Goal: Communication & Community: Answer question/provide support

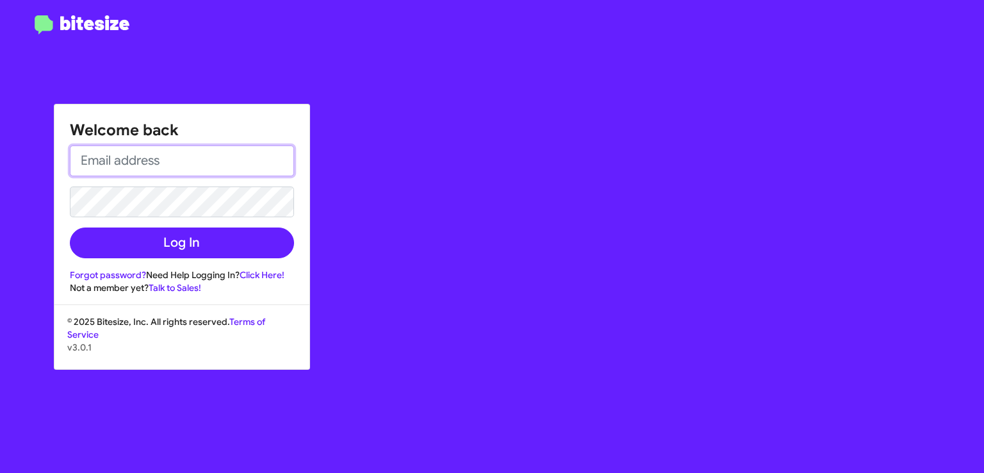
click at [140, 158] on input "email" at bounding box center [182, 160] width 224 height 31
type input "[EMAIL_ADDRESS][DOMAIN_NAME]"
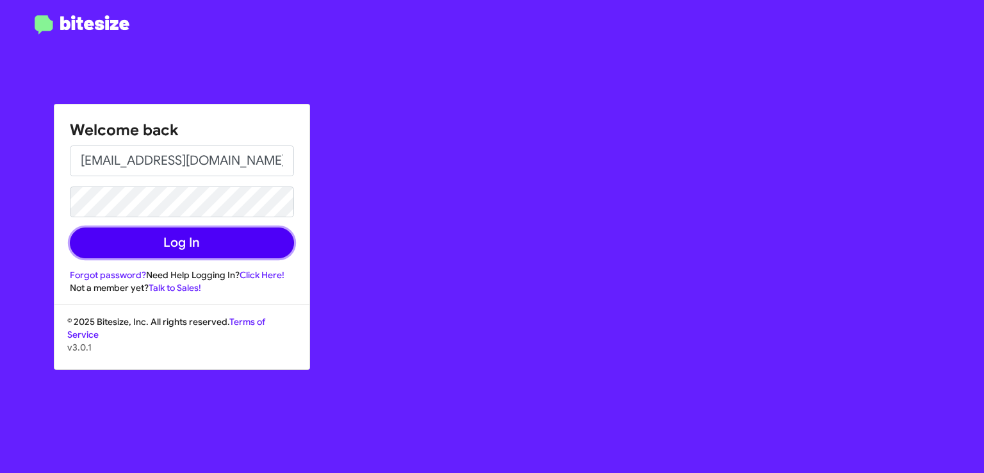
click at [161, 249] on button "Log In" at bounding box center [182, 242] width 224 height 31
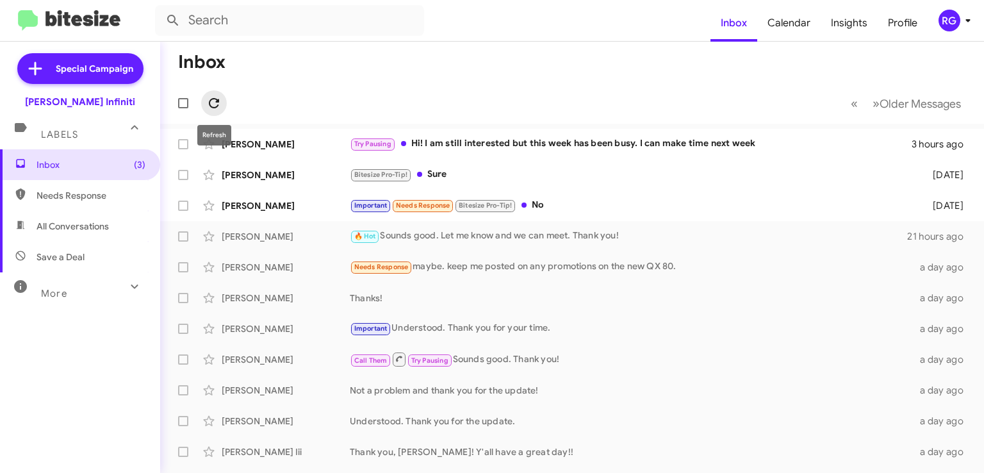
click at [219, 100] on icon at bounding box center [213, 102] width 15 height 15
click at [219, 103] on icon at bounding box center [213, 102] width 15 height 15
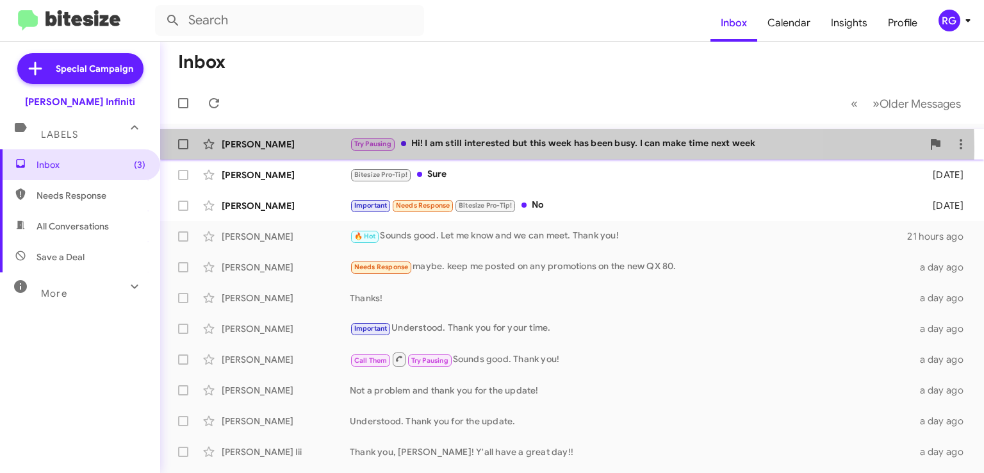
click at [491, 147] on div "Try Pausing Hi! I am still interested but this week has been busy. I can make t…" at bounding box center [636, 143] width 573 height 15
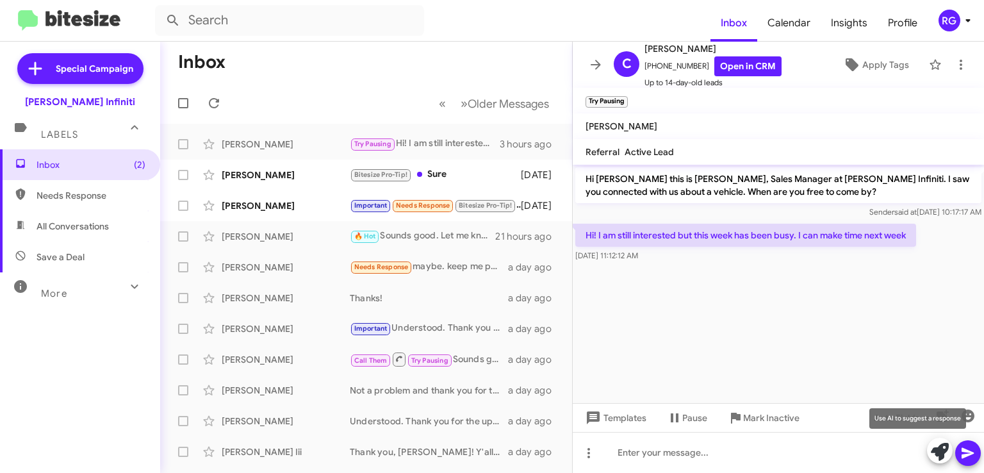
click at [936, 459] on icon at bounding box center [940, 452] width 18 height 18
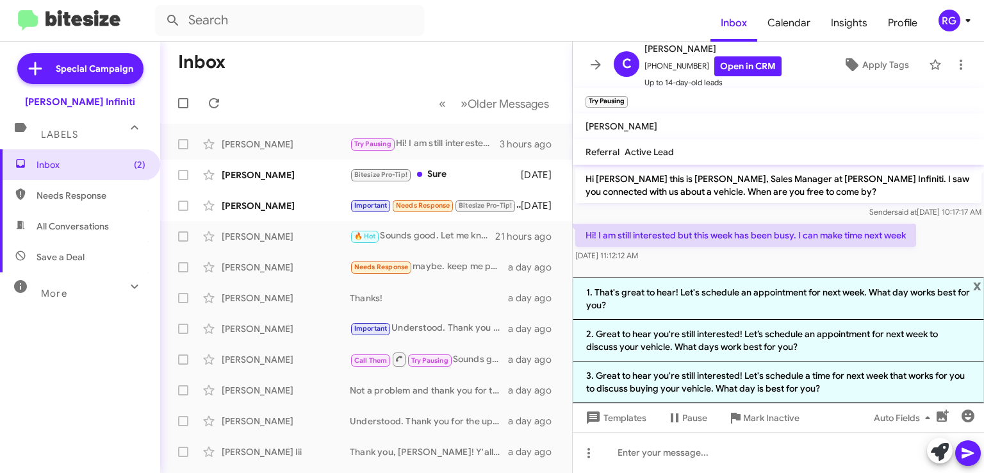
click at [969, 450] on icon at bounding box center [968, 453] width 12 height 11
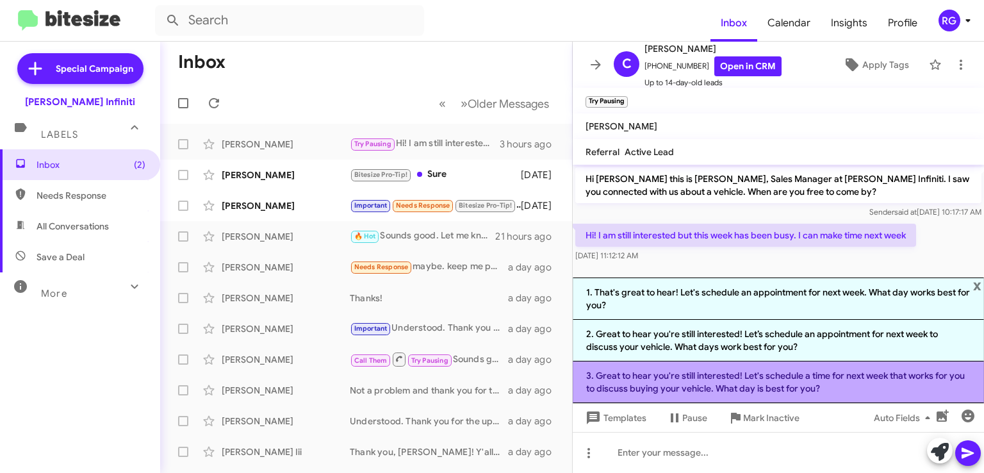
click at [714, 394] on li "3. Great to hear you're still interested! Let's schedule a time for next week t…" at bounding box center [778, 382] width 411 height 42
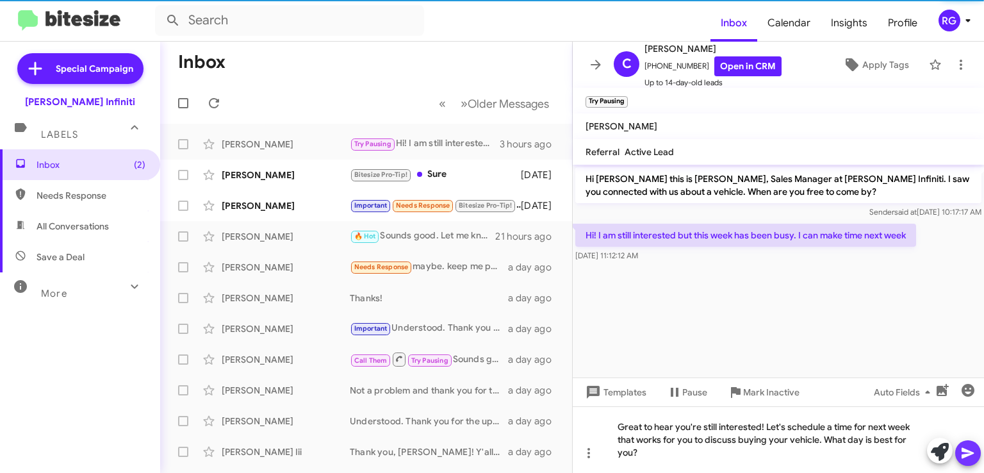
click at [964, 454] on icon at bounding box center [968, 453] width 12 height 11
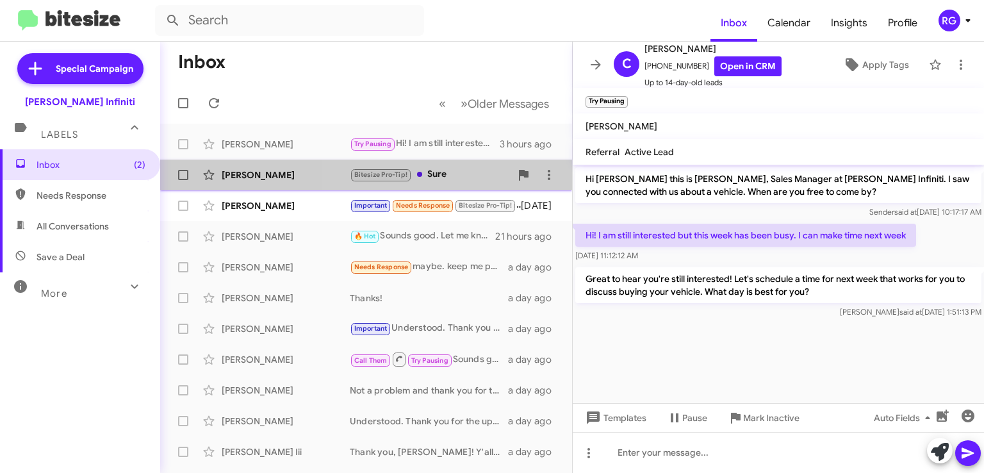
click at [443, 167] on div "[PERSON_NAME] Bitesize Pro-Tip! Sure [DATE]" at bounding box center [365, 175] width 391 height 26
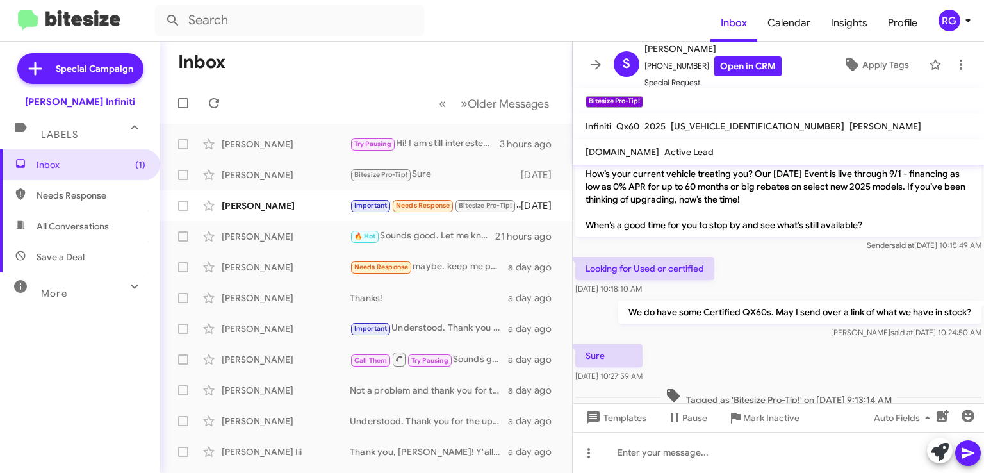
scroll to position [582, 0]
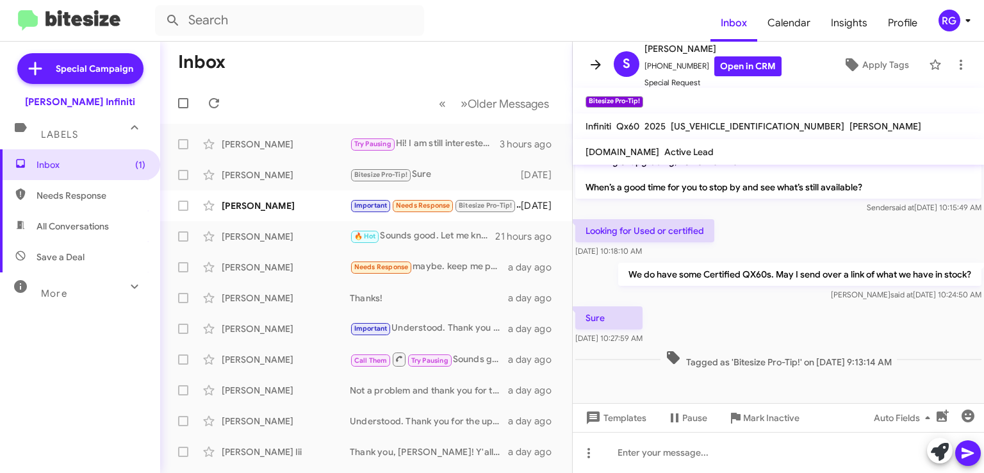
click at [595, 58] on icon at bounding box center [595, 64] width 15 height 15
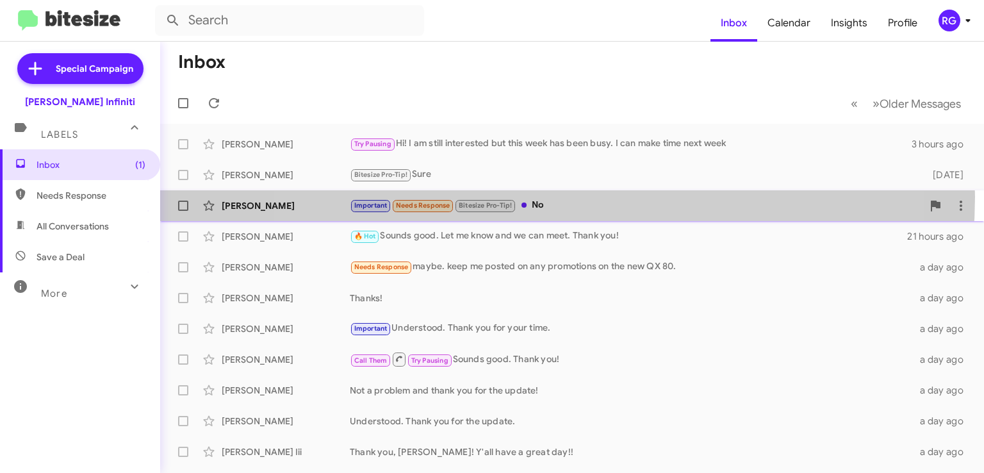
click at [543, 197] on div "[PERSON_NAME] Important Needs Response Bitesize Pro-Tip! No [DATE]" at bounding box center [571, 206] width 803 height 26
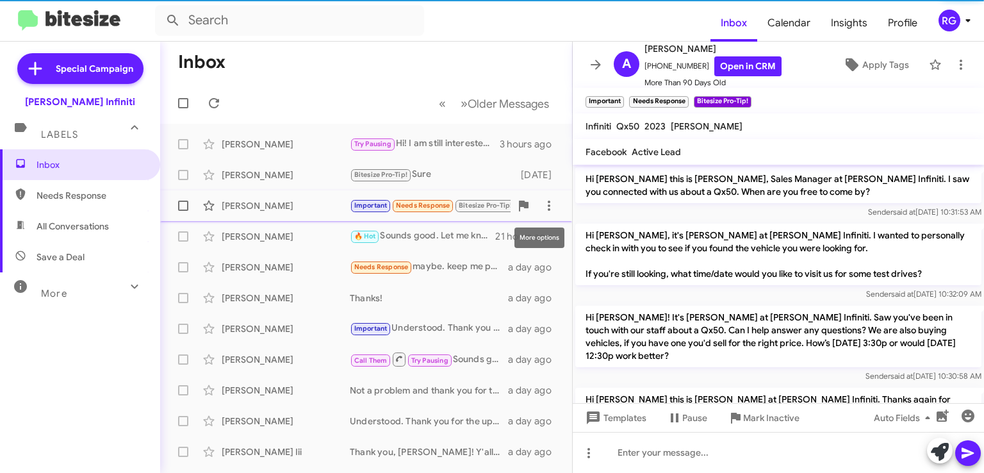
scroll to position [1010, 0]
